Goal: Information Seeking & Learning: Understand process/instructions

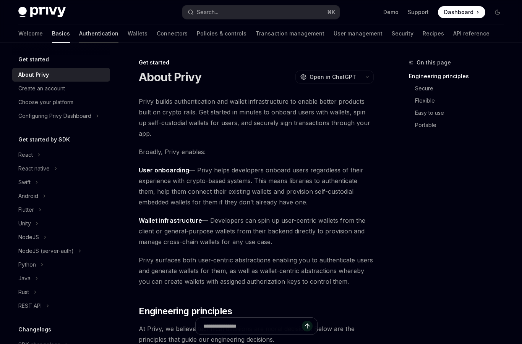
click at [79, 32] on link "Authentication" at bounding box center [98, 33] width 39 height 18
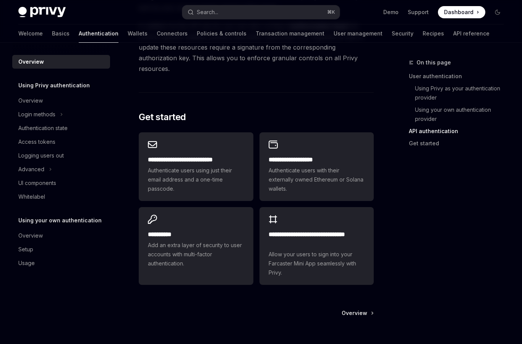
scroll to position [616, 0]
click at [128, 35] on link "Wallets" at bounding box center [138, 33] width 20 height 18
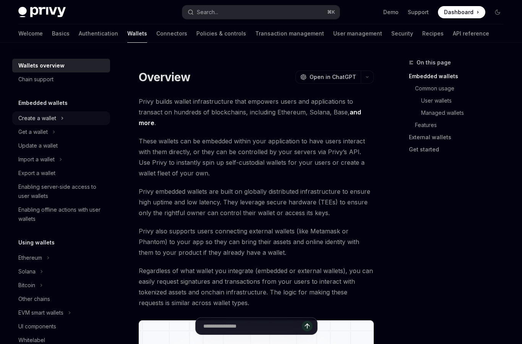
click at [63, 119] on icon "Toggle Create a wallet section" at bounding box center [62, 118] width 3 height 9
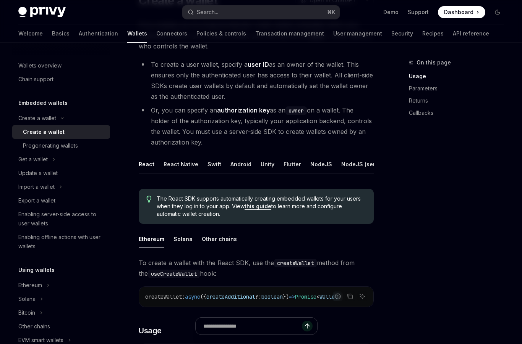
scroll to position [80, 0]
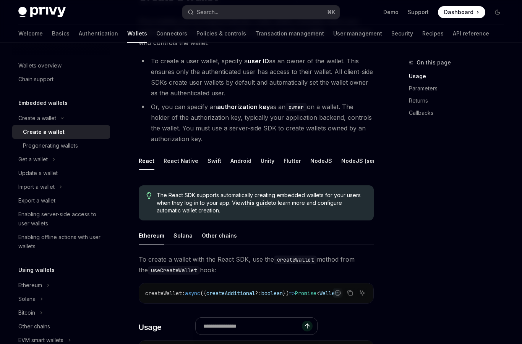
click at [161, 165] on ul "React React Native Swift Android Unity Flutter NodeJS NodeJS (server-auth) Java…" at bounding box center [256, 161] width 235 height 18
click at [171, 165] on div "React Native" at bounding box center [180, 161] width 35 height 18
click at [213, 166] on div "Swift" at bounding box center [214, 161] width 14 height 18
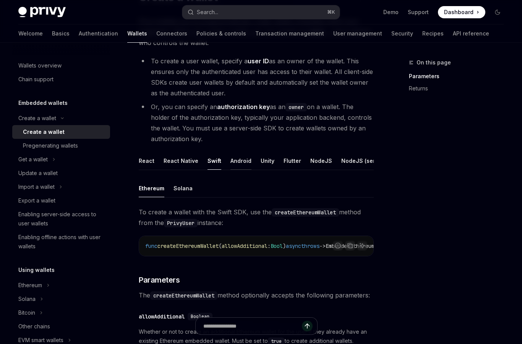
click at [235, 167] on div "Android" at bounding box center [240, 161] width 21 height 18
click at [276, 166] on ul "React React Native Swift Android Unity Flutter NodeJS NodeJS (server-auth) Java…" at bounding box center [256, 161] width 235 height 18
click at [267, 166] on div "Unity" at bounding box center [267, 161] width 14 height 18
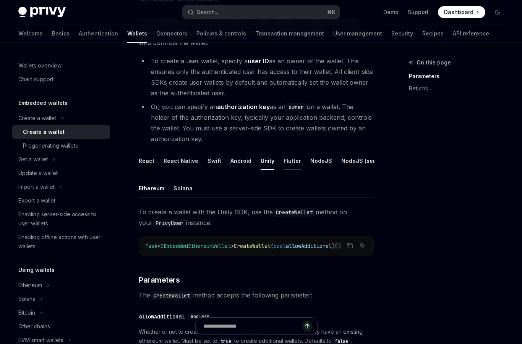
click at [289, 164] on div "Flutter" at bounding box center [292, 161] width 18 height 18
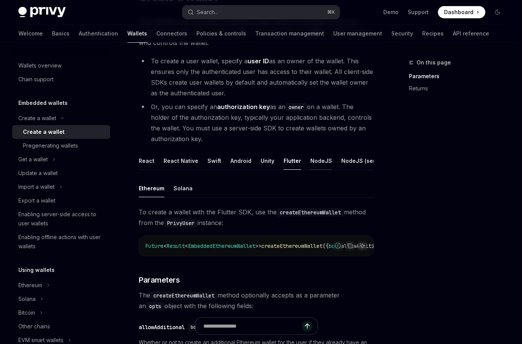
click at [313, 168] on div "NodeJS" at bounding box center [321, 161] width 22 height 18
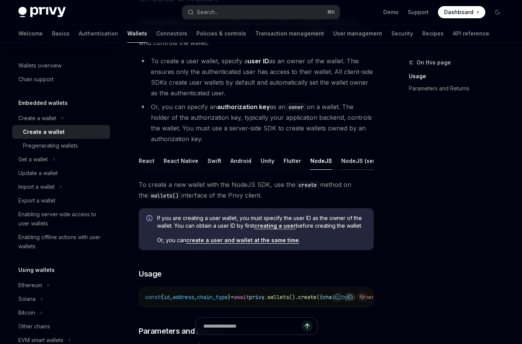
click at [352, 161] on div "NodeJS (server-auth)" at bounding box center [370, 161] width 59 height 18
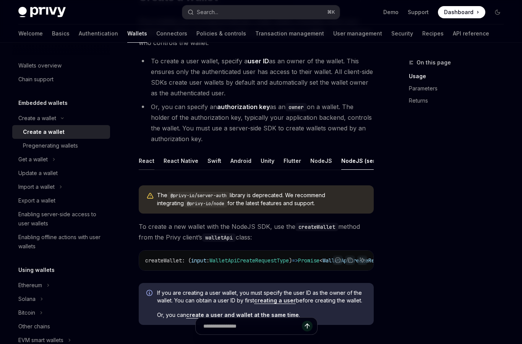
click at [142, 165] on div "React" at bounding box center [147, 161] width 16 height 18
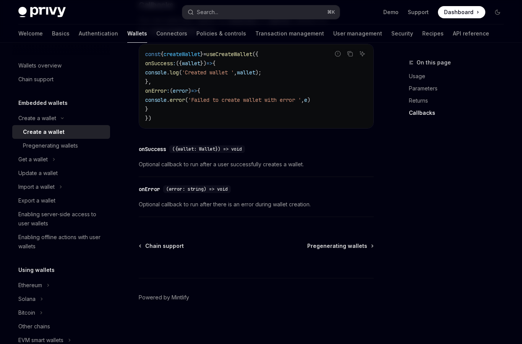
scroll to position [629, 0]
click at [63, 120] on button "Create a wallet" at bounding box center [61, 119] width 98 height 14
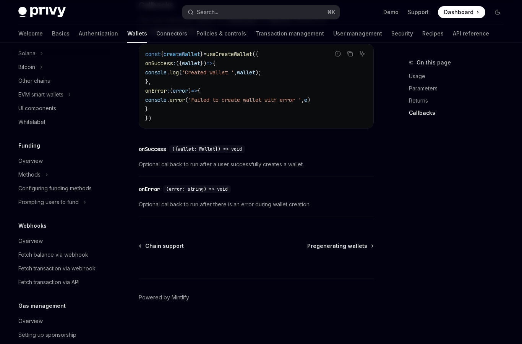
scroll to position [0, 0]
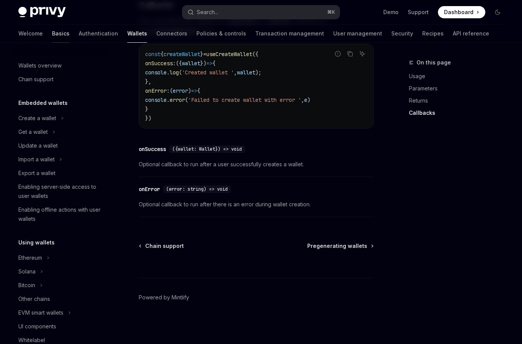
click at [52, 32] on link "Basics" at bounding box center [61, 33] width 18 height 18
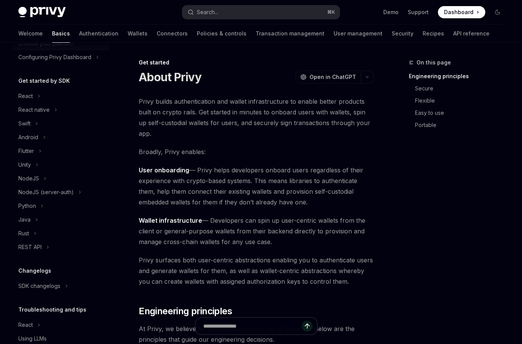
scroll to position [89, 0]
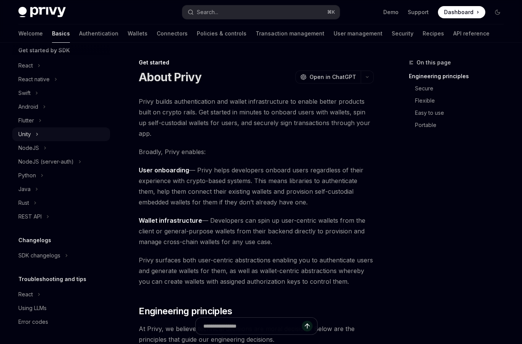
click at [31, 136] on div "Unity" at bounding box center [24, 134] width 13 height 9
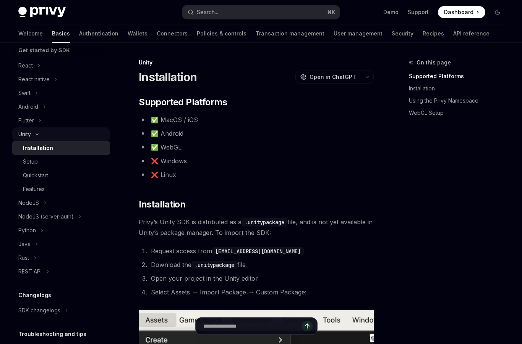
click at [32, 133] on button "Unity" at bounding box center [61, 135] width 98 height 14
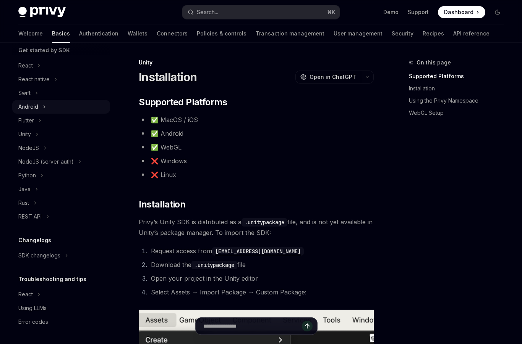
click at [41, 108] on button "Android" at bounding box center [61, 107] width 98 height 14
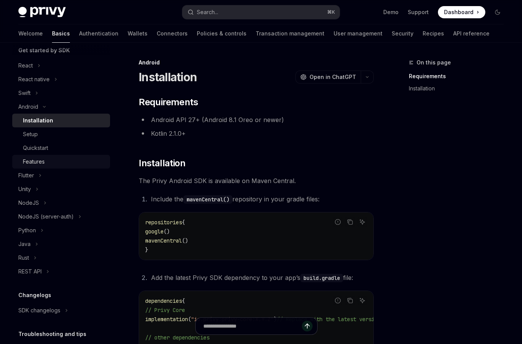
click at [34, 162] on div "Features" at bounding box center [34, 161] width 22 height 9
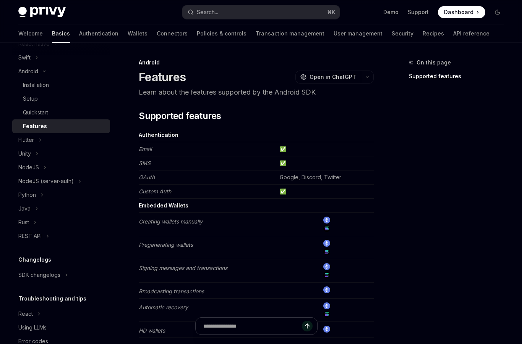
scroll to position [144, 0]
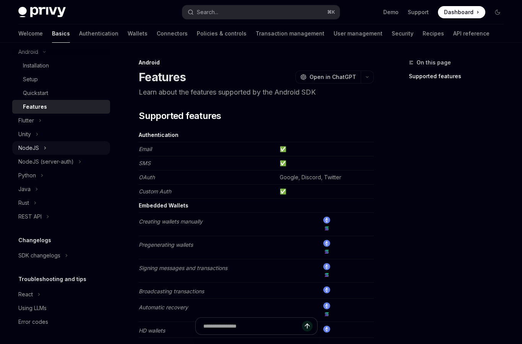
click at [32, 151] on div "NodeJS" at bounding box center [28, 148] width 21 height 9
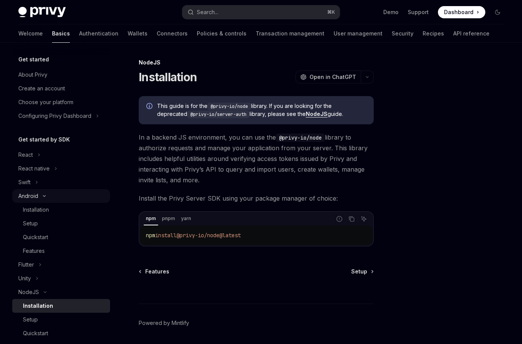
click at [41, 197] on icon "Toggle Android section" at bounding box center [44, 196] width 9 height 3
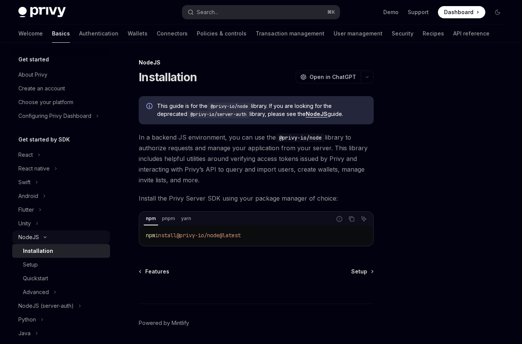
click at [42, 240] on button "NodeJS" at bounding box center [61, 238] width 98 height 14
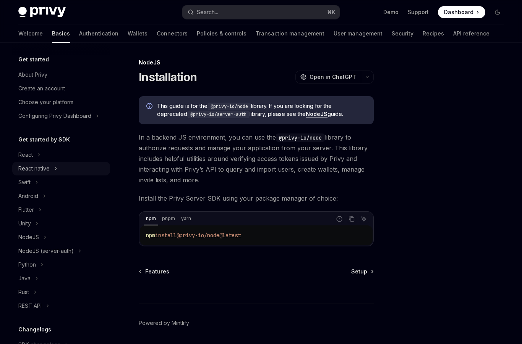
click at [49, 168] on div "React native" at bounding box center [33, 168] width 31 height 9
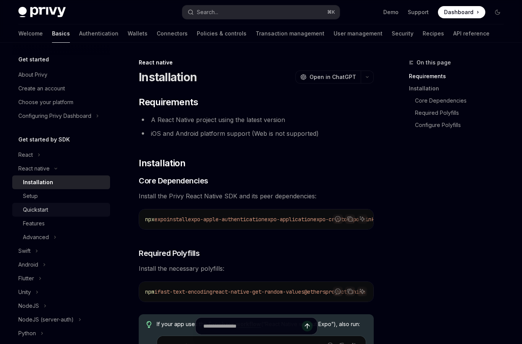
click at [33, 215] on link "Quickstart" at bounding box center [61, 210] width 98 height 14
type textarea "*"
